Goal: Check status: Check status

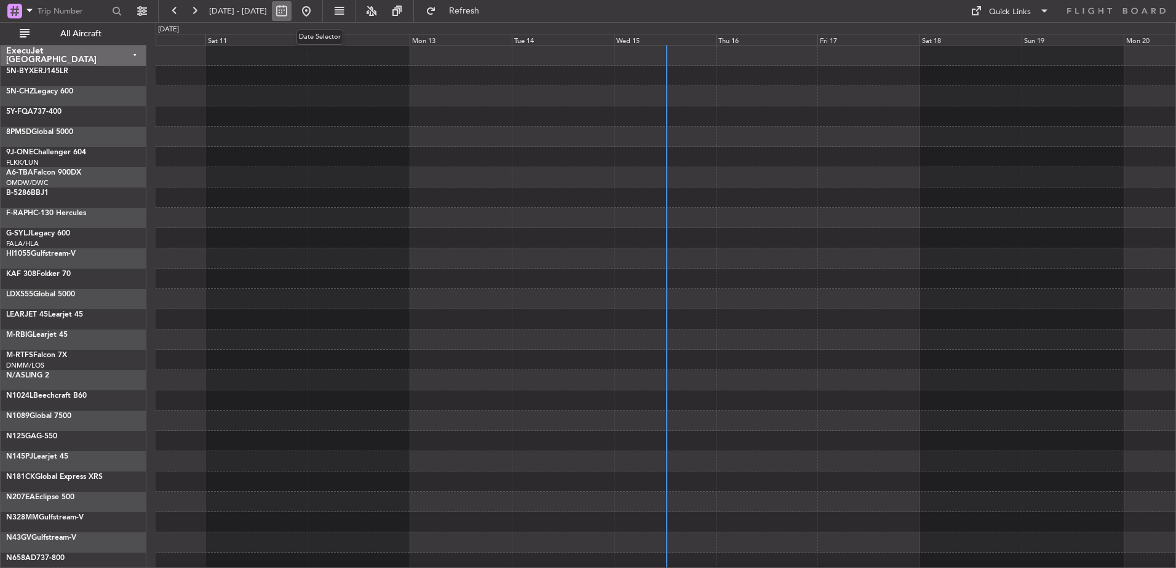
click at [291, 11] on button at bounding box center [282, 11] width 20 height 20
select select "10"
select select "2025"
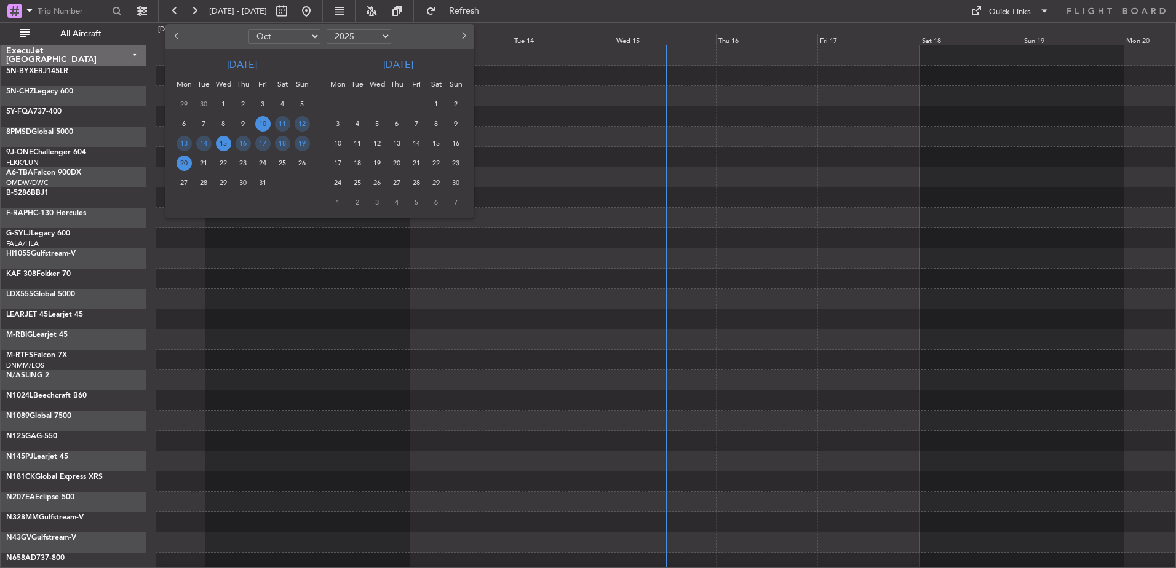
click at [224, 144] on span "15" at bounding box center [223, 143] width 15 height 15
click at [223, 143] on span "15" at bounding box center [223, 143] width 15 height 15
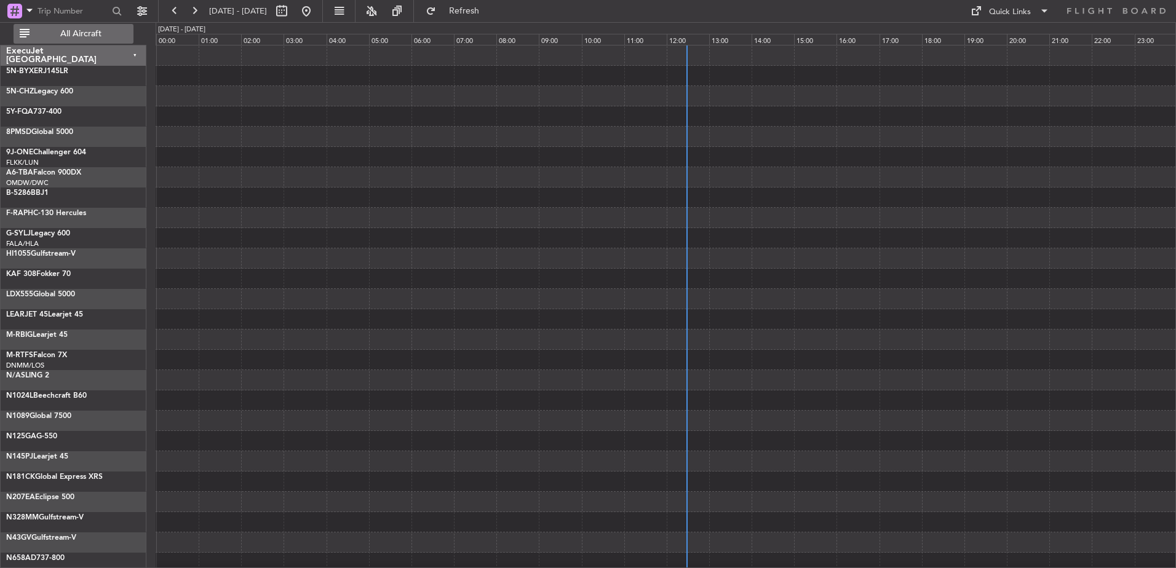
click at [74, 30] on span "All Aircraft" at bounding box center [81, 34] width 98 height 9
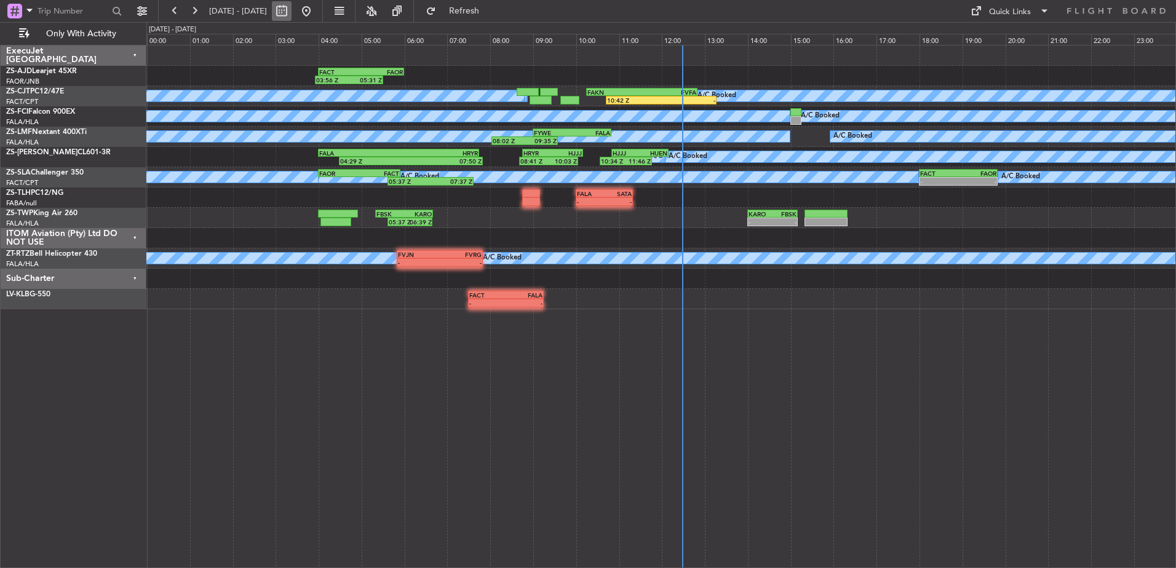
click at [291, 12] on button at bounding box center [282, 11] width 20 height 20
select select "10"
select select "2025"
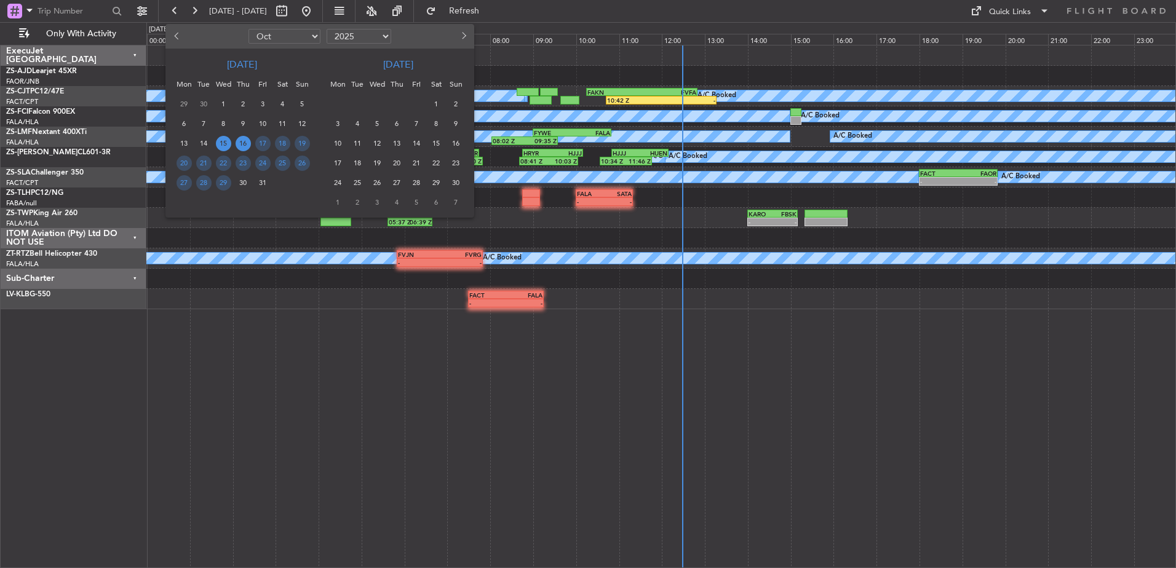
click at [242, 144] on span "16" at bounding box center [242, 143] width 15 height 15
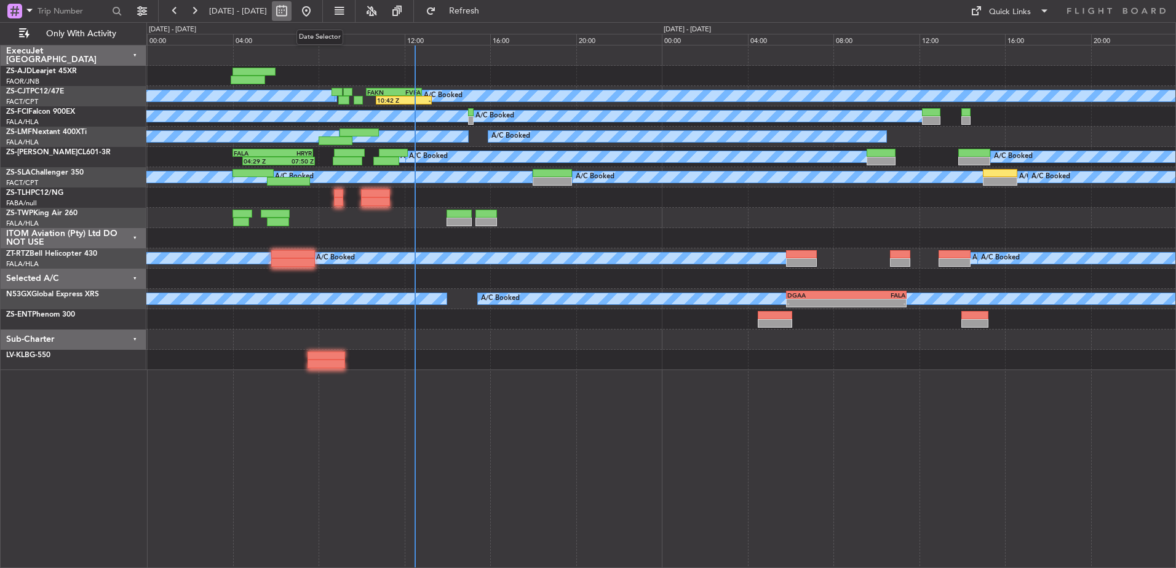
click at [291, 12] on button at bounding box center [282, 11] width 20 height 20
select select "10"
select select "2025"
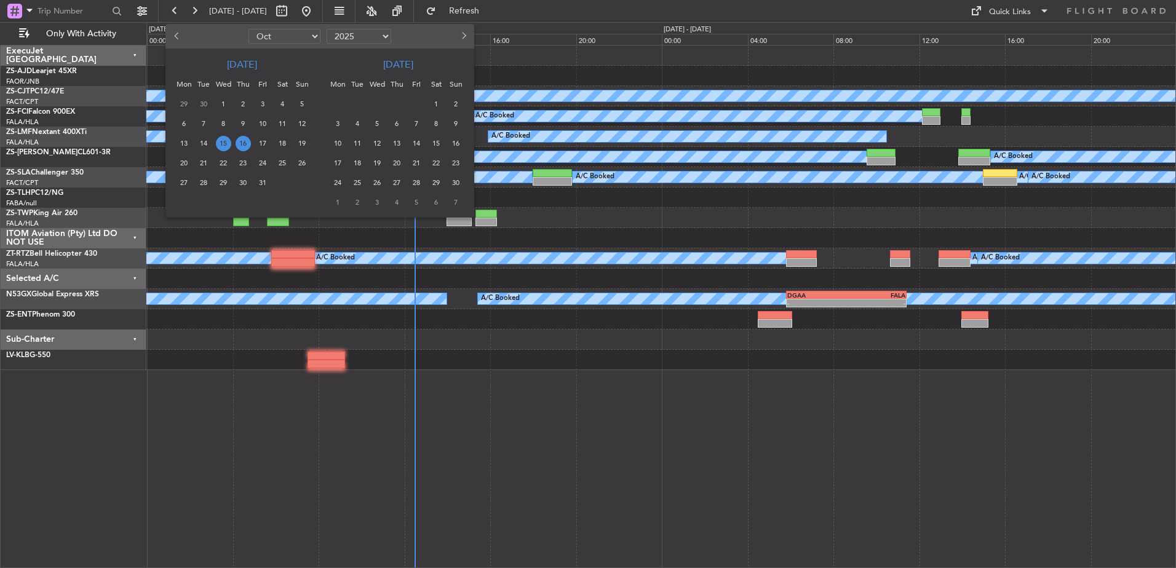
click at [242, 146] on span "16" at bounding box center [242, 143] width 15 height 15
click at [242, 145] on span "16" at bounding box center [242, 143] width 15 height 15
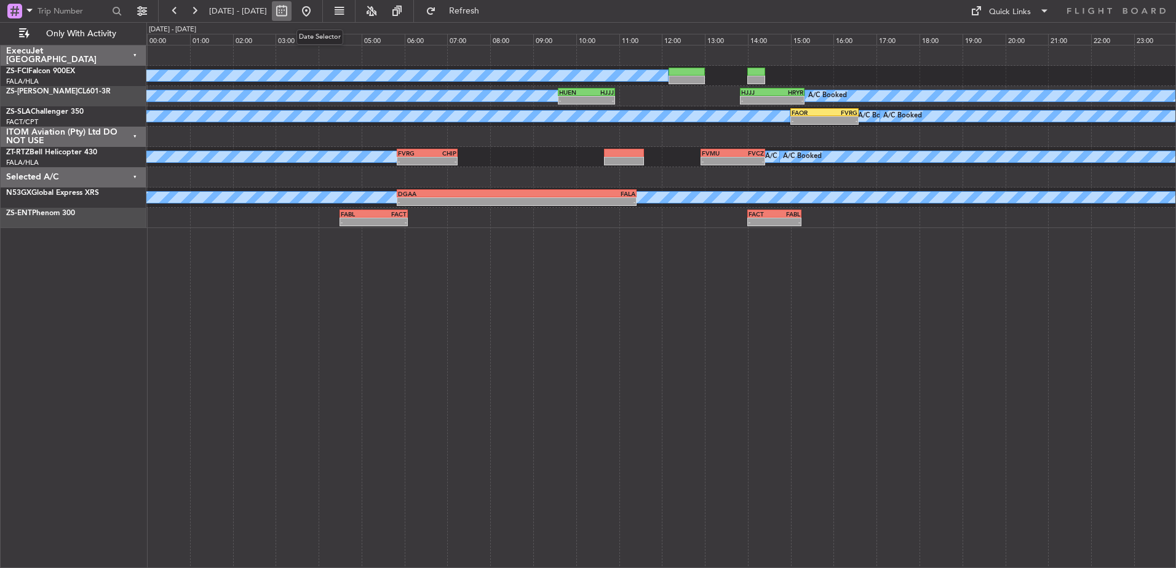
click at [291, 11] on button at bounding box center [282, 11] width 20 height 20
select select "10"
select select "2025"
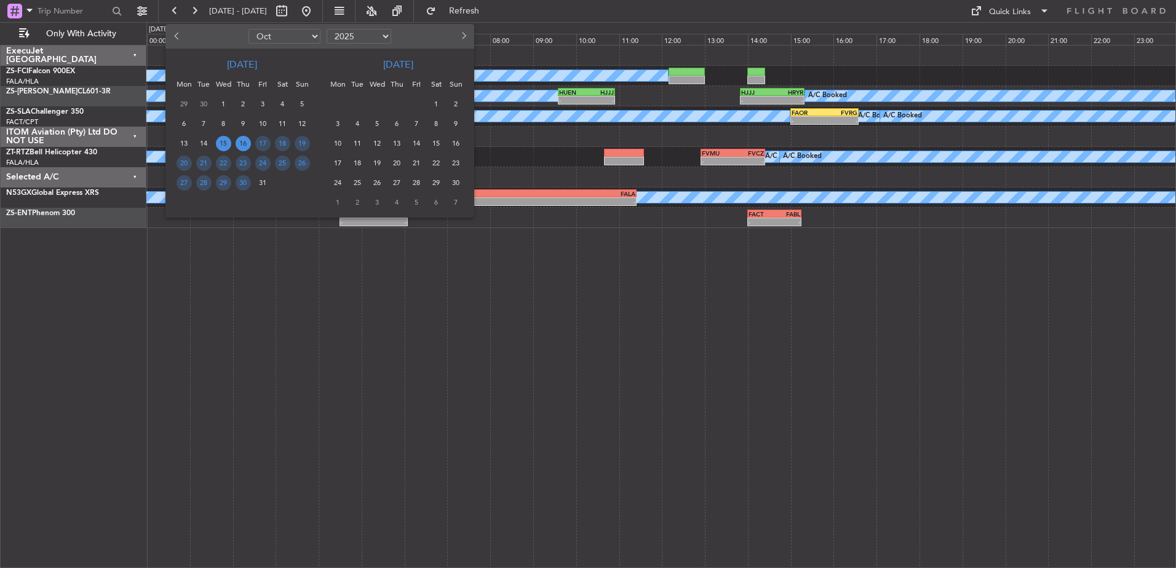
click at [226, 142] on span "15" at bounding box center [223, 143] width 15 height 15
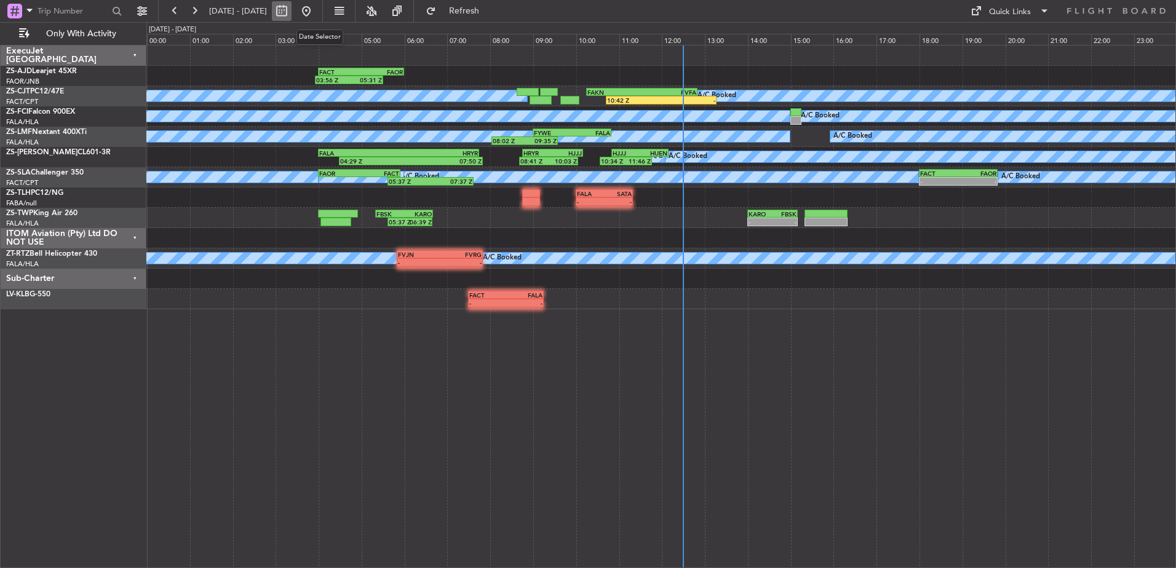
click at [291, 12] on button at bounding box center [282, 11] width 20 height 20
select select "10"
select select "2025"
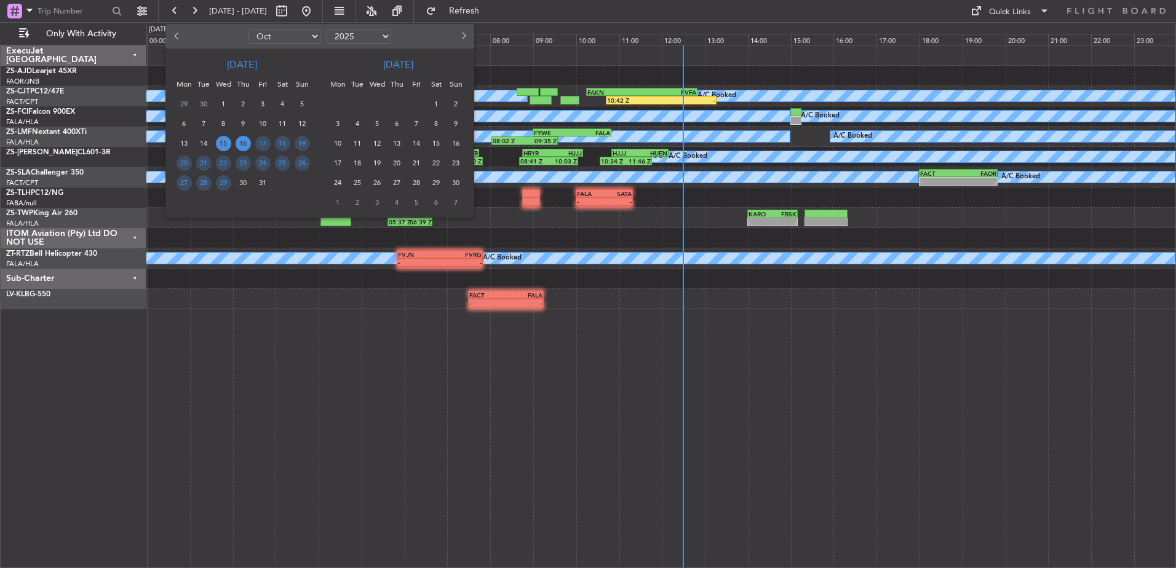
click at [246, 144] on span "16" at bounding box center [242, 143] width 15 height 15
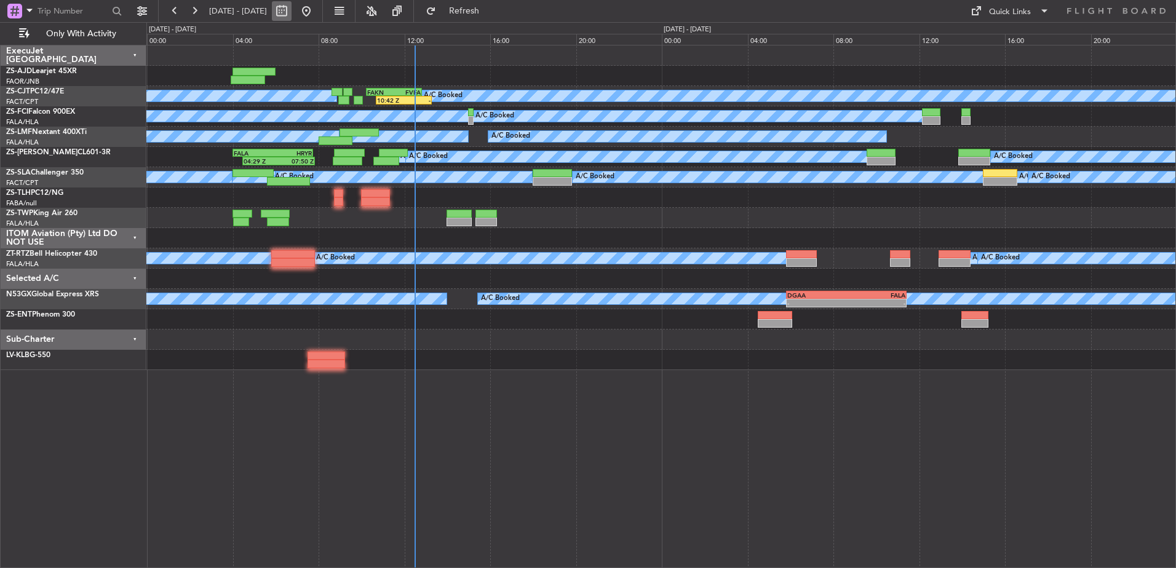
click at [291, 14] on button at bounding box center [282, 11] width 20 height 20
select select "10"
select select "2025"
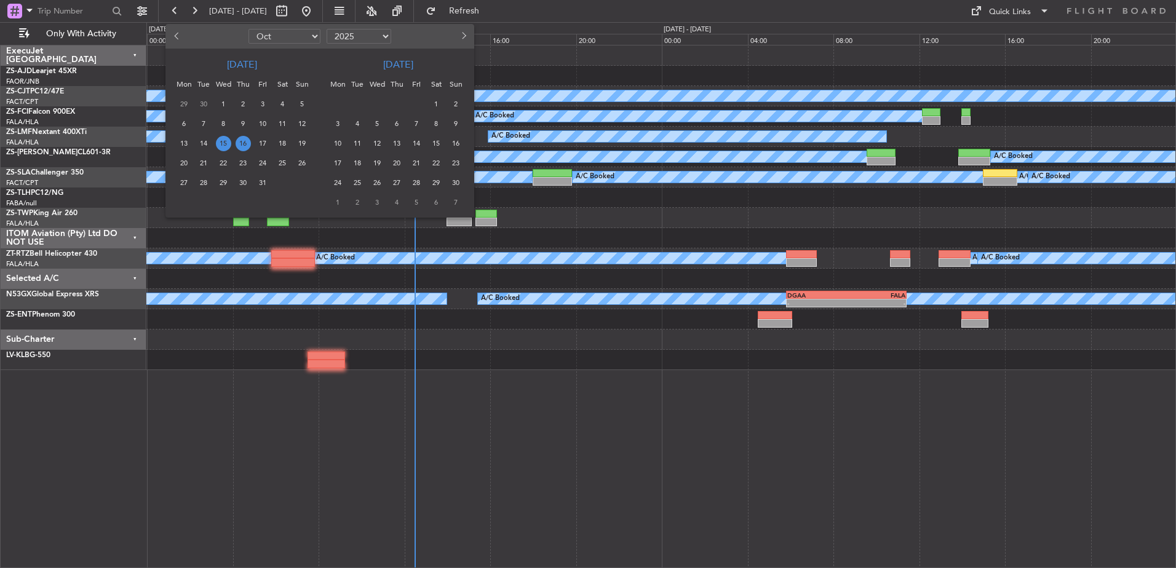
click at [247, 144] on span "16" at bounding box center [242, 143] width 15 height 15
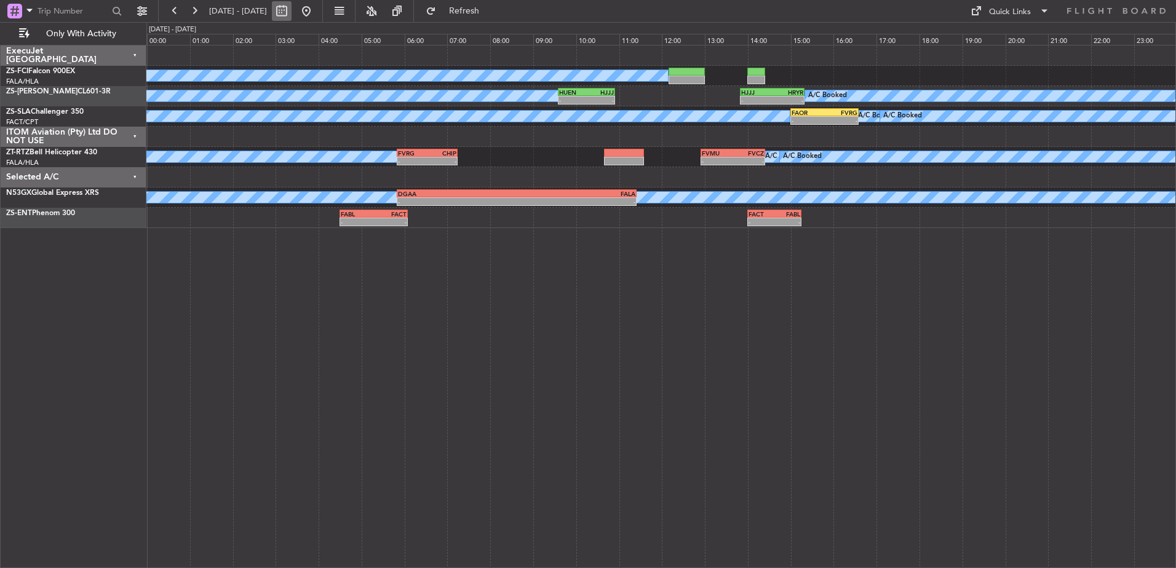
click at [291, 11] on button at bounding box center [282, 11] width 20 height 20
select select "10"
select select "2025"
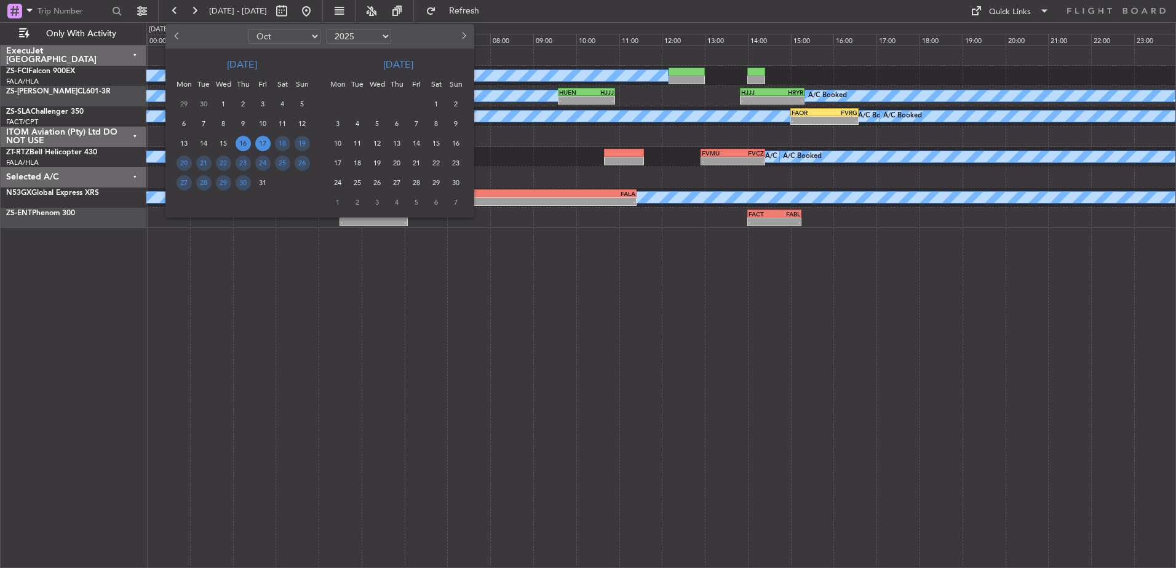
click at [262, 146] on span "17" at bounding box center [262, 143] width 15 height 15
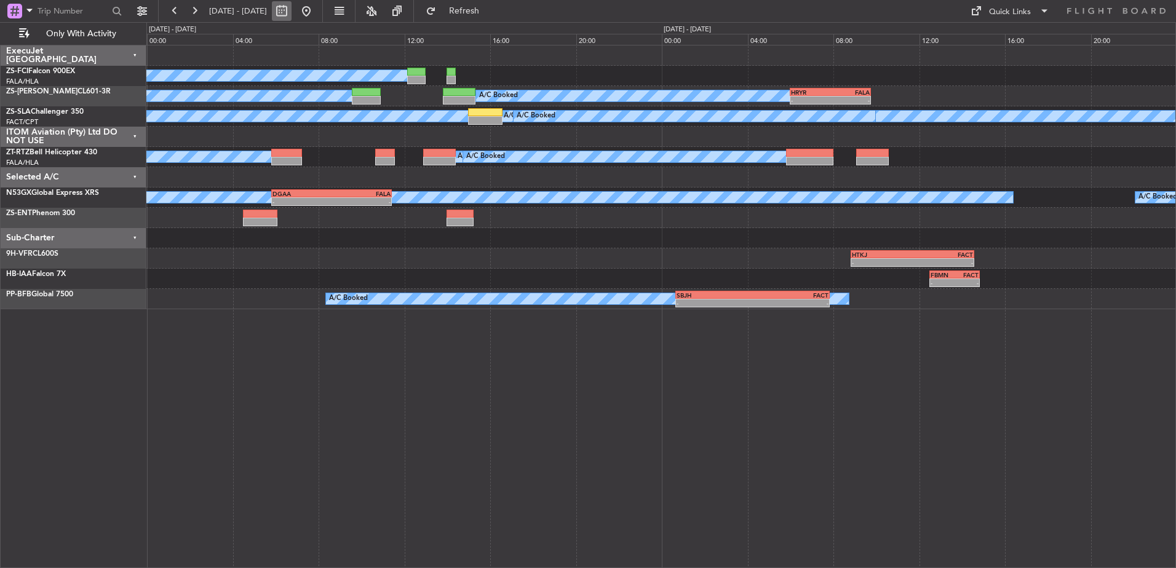
click at [291, 12] on button at bounding box center [282, 11] width 20 height 20
select select "10"
select select "2025"
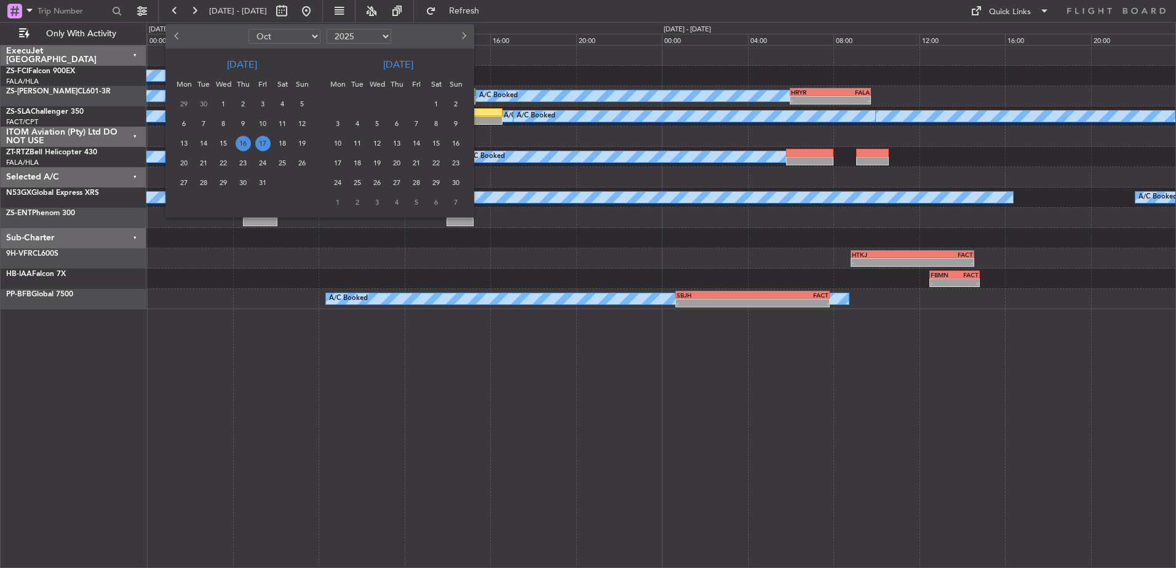
click at [265, 144] on span "17" at bounding box center [262, 143] width 15 height 15
click at [266, 143] on span "17" at bounding box center [262, 143] width 15 height 15
